Goal: Find specific fact: Find specific fact

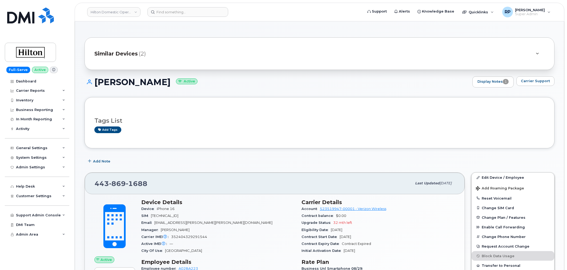
scroll to position [198, 0]
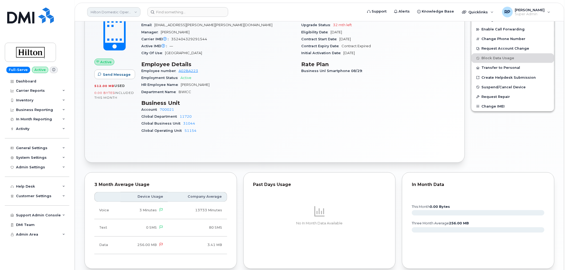
click at [103, 10] on link "Hilton Domestic Operating Company Inc" at bounding box center [113, 12] width 53 height 10
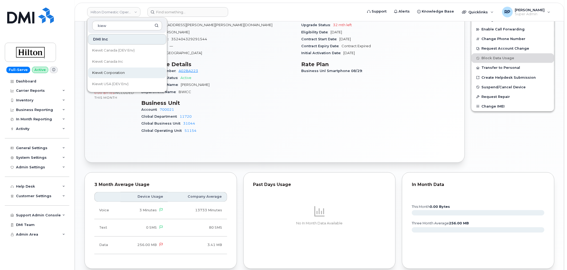
type input "kiew"
click at [117, 70] on span "Kiewit Corporation" at bounding box center [108, 72] width 33 height 5
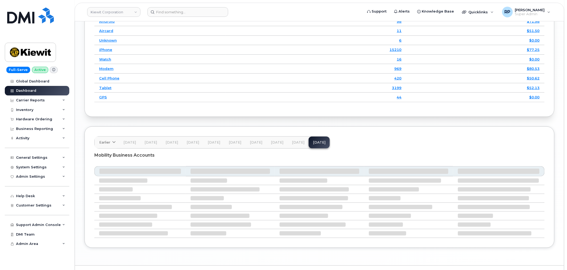
scroll to position [789, 0]
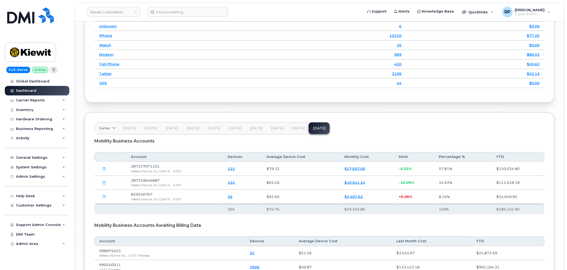
click at [232, 171] on link "215" at bounding box center [231, 168] width 7 height 4
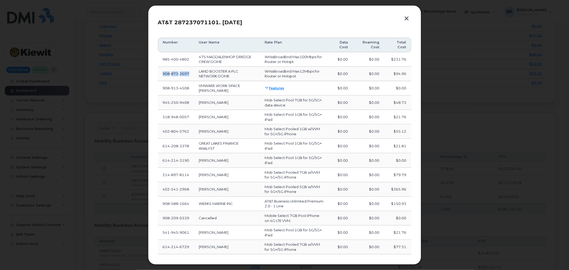
drag, startPoint x: 166, startPoint y: 75, endPoint x: 190, endPoint y: 75, distance: 24.8
click at [190, 75] on td "908 873 2697" at bounding box center [176, 74] width 36 height 14
copy span "908 873 2697"
click at [406, 19] on button "button" at bounding box center [407, 18] width 8 height 7
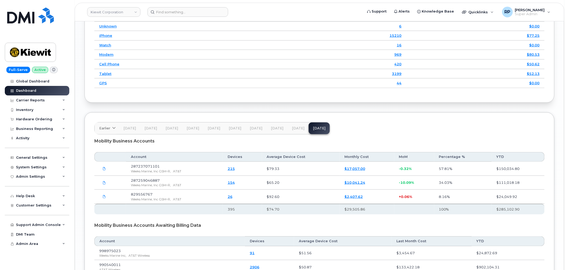
scroll to position [739, 0]
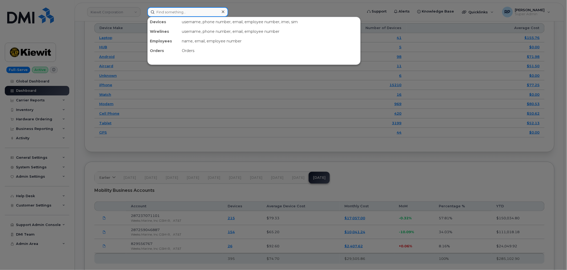
click at [194, 12] on input at bounding box center [187, 12] width 81 height 10
paste input "9088732697"
type input "9088732697"
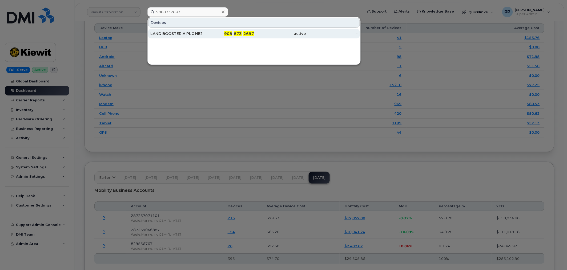
click at [222, 36] on div "908 - 873 - 2697" at bounding box center [228, 34] width 52 height 10
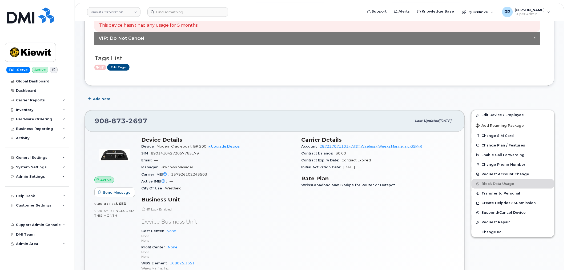
scroll to position [99, 0]
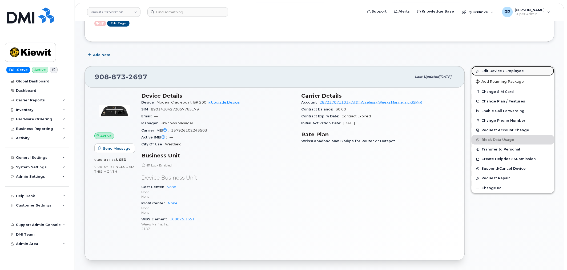
click at [489, 72] on link "Edit Device / Employee" at bounding box center [513, 71] width 83 height 10
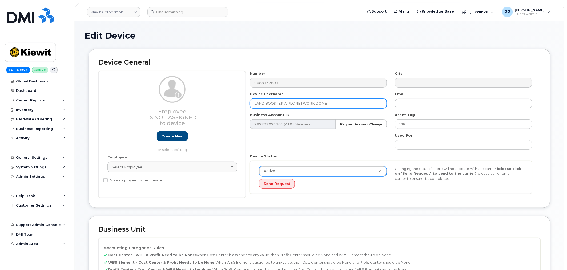
drag, startPoint x: 347, startPoint y: 102, endPoint x: 222, endPoint y: 106, distance: 125.1
click at [220, 102] on div "Employee Is not assigned to device Create new or select existing Employee Selec…" at bounding box center [319, 134] width 442 height 127
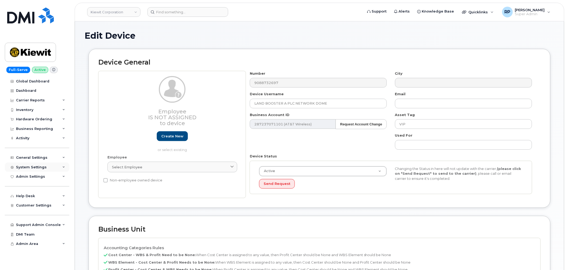
click at [38, 166] on div "System Settings" at bounding box center [31, 167] width 31 height 4
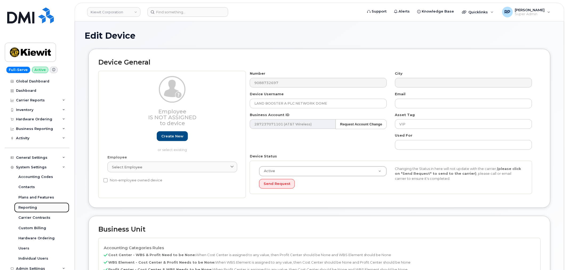
click at [28, 207] on div "Reporting" at bounding box center [27, 207] width 19 height 5
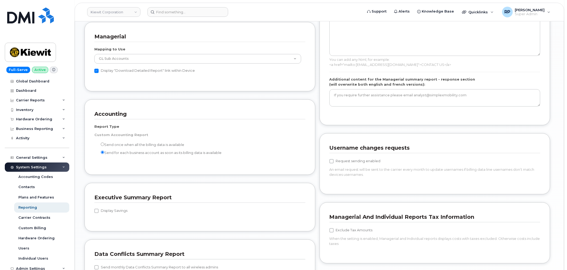
scroll to position [395, 0]
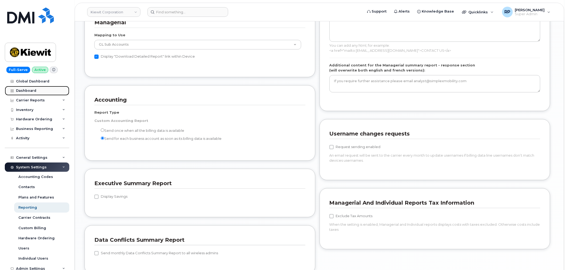
click at [27, 90] on div "Dashboard" at bounding box center [26, 91] width 20 height 4
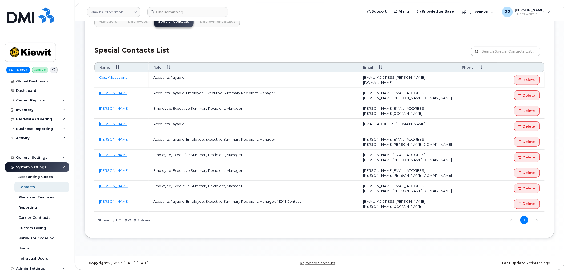
scroll to position [21, 0]
